Goal: Task Accomplishment & Management: Complete application form

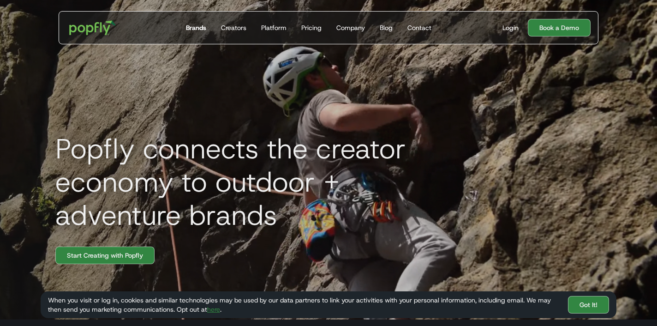
click at [202, 31] on div "Brands" at bounding box center [196, 27] width 20 height 9
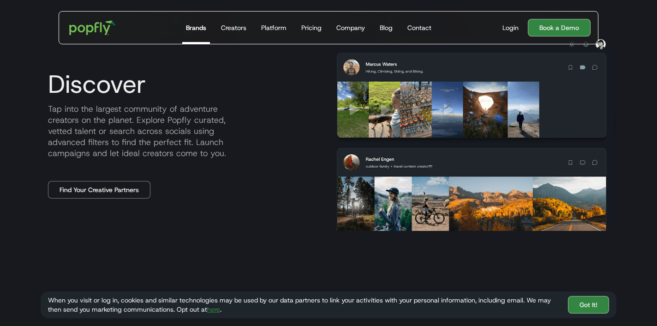
scroll to position [428, 0]
click at [134, 187] on link "Find Your Creative Partners" at bounding box center [99, 189] width 102 height 18
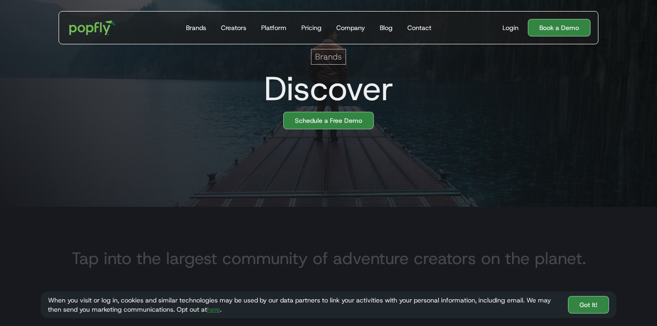
scroll to position [90, 0]
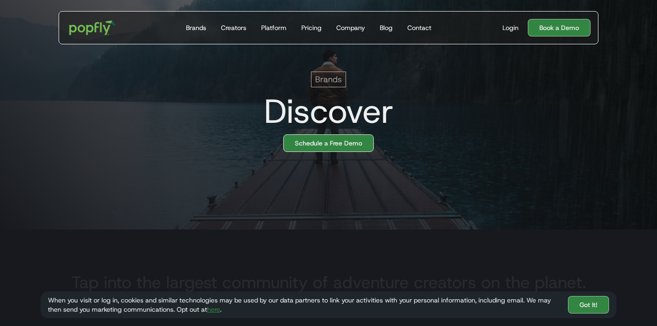
click at [354, 141] on link "Schedule a Free Demo" at bounding box center [328, 143] width 90 height 18
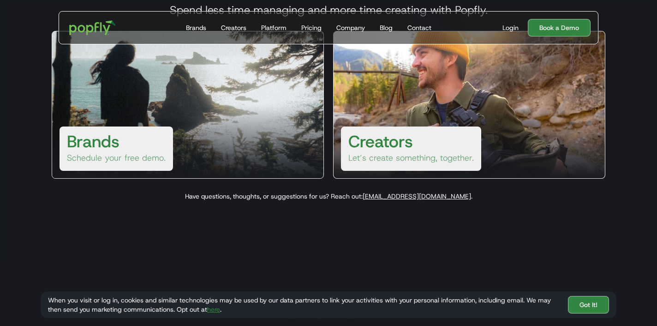
scroll to position [75, 0]
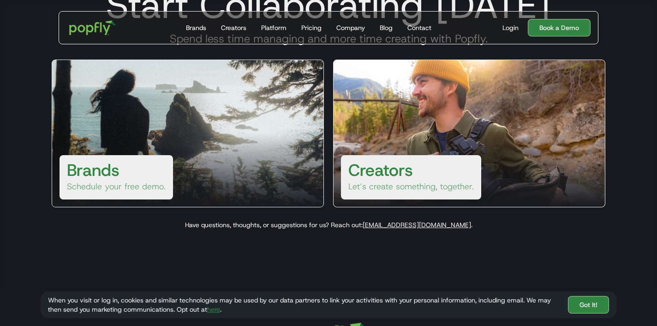
click at [223, 129] on div "Brands Schedule your free demo." at bounding box center [188, 133] width 272 height 148
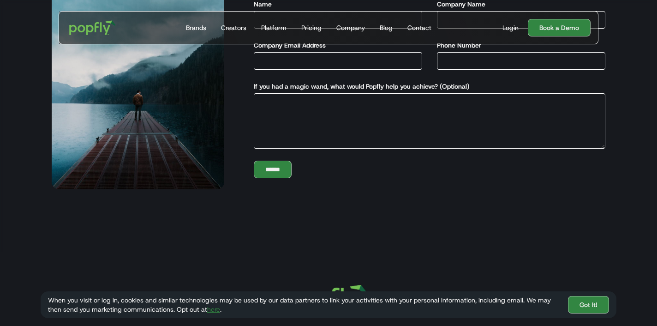
scroll to position [111, 0]
